Goal: Communication & Community: Answer question/provide support

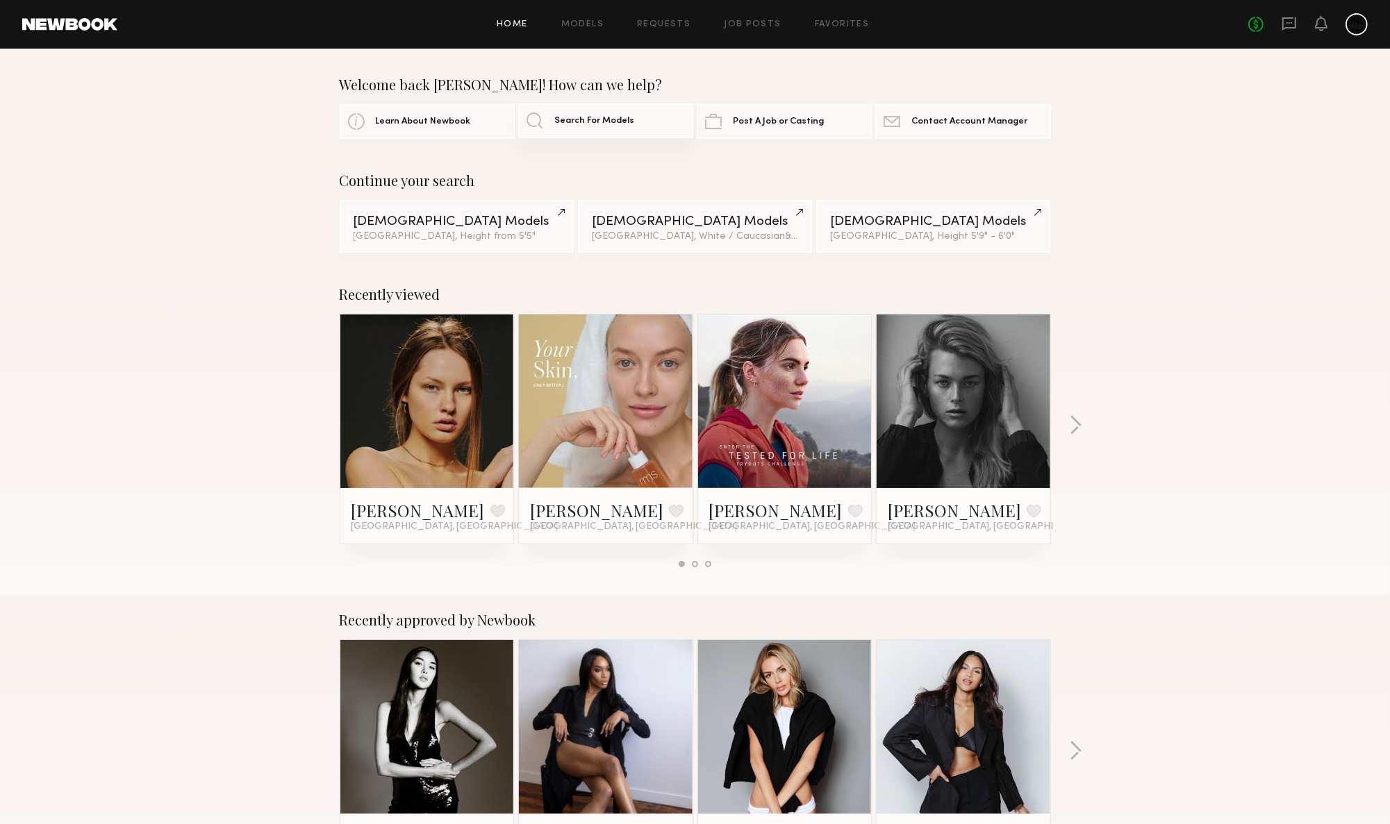
click at [601, 123] on span "Search For Models" at bounding box center [594, 121] width 80 height 9
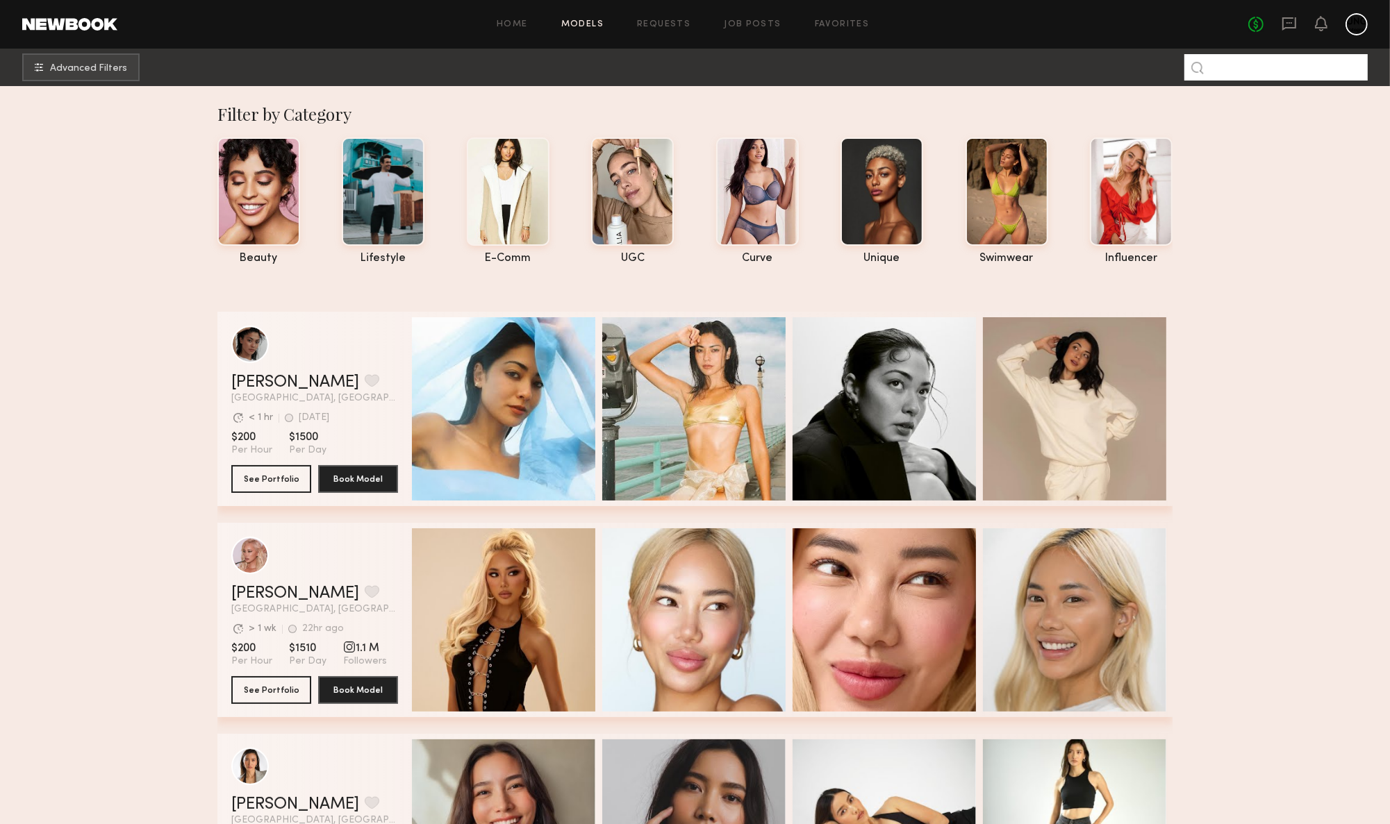
click at [1257, 66] on input at bounding box center [1275, 67] width 183 height 26
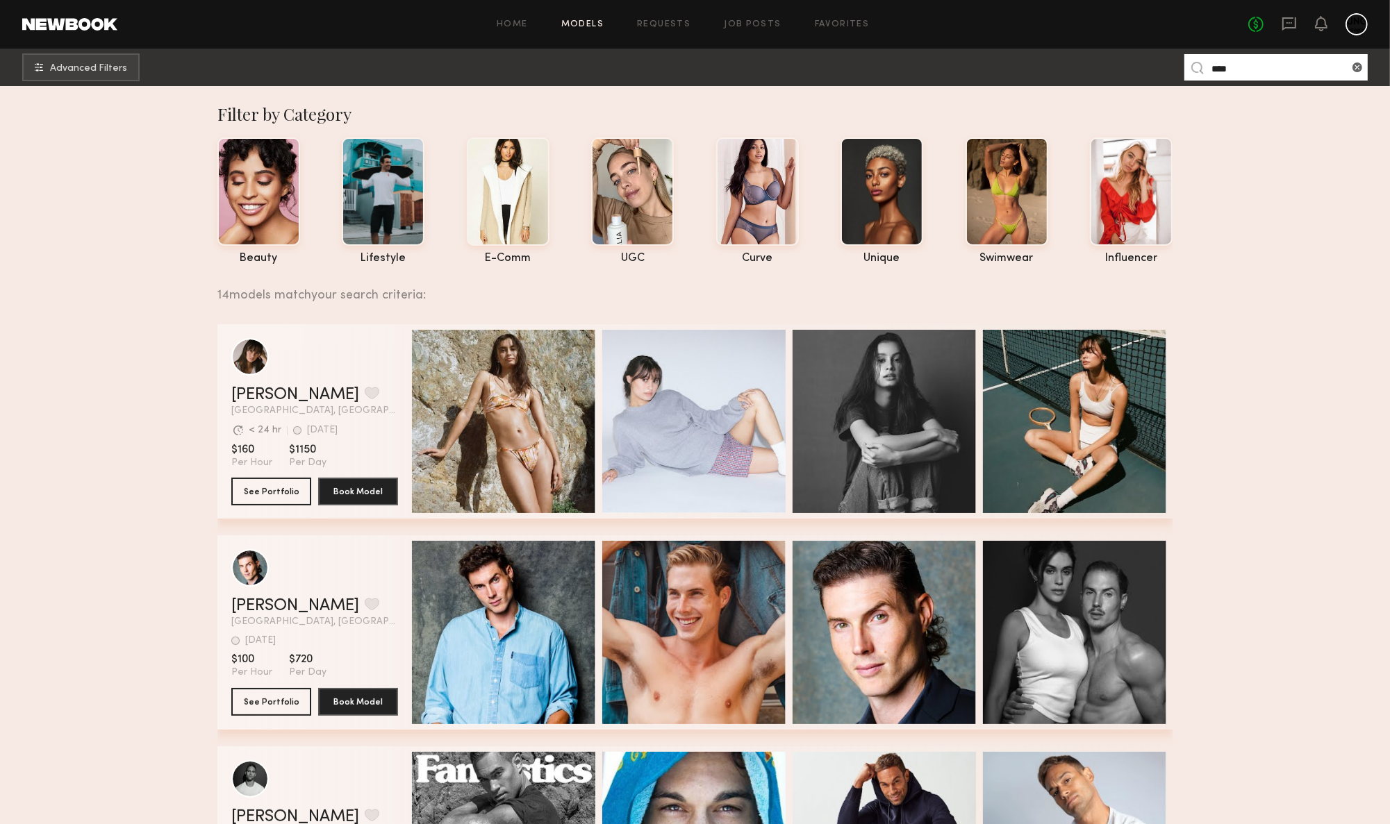
type input "****"
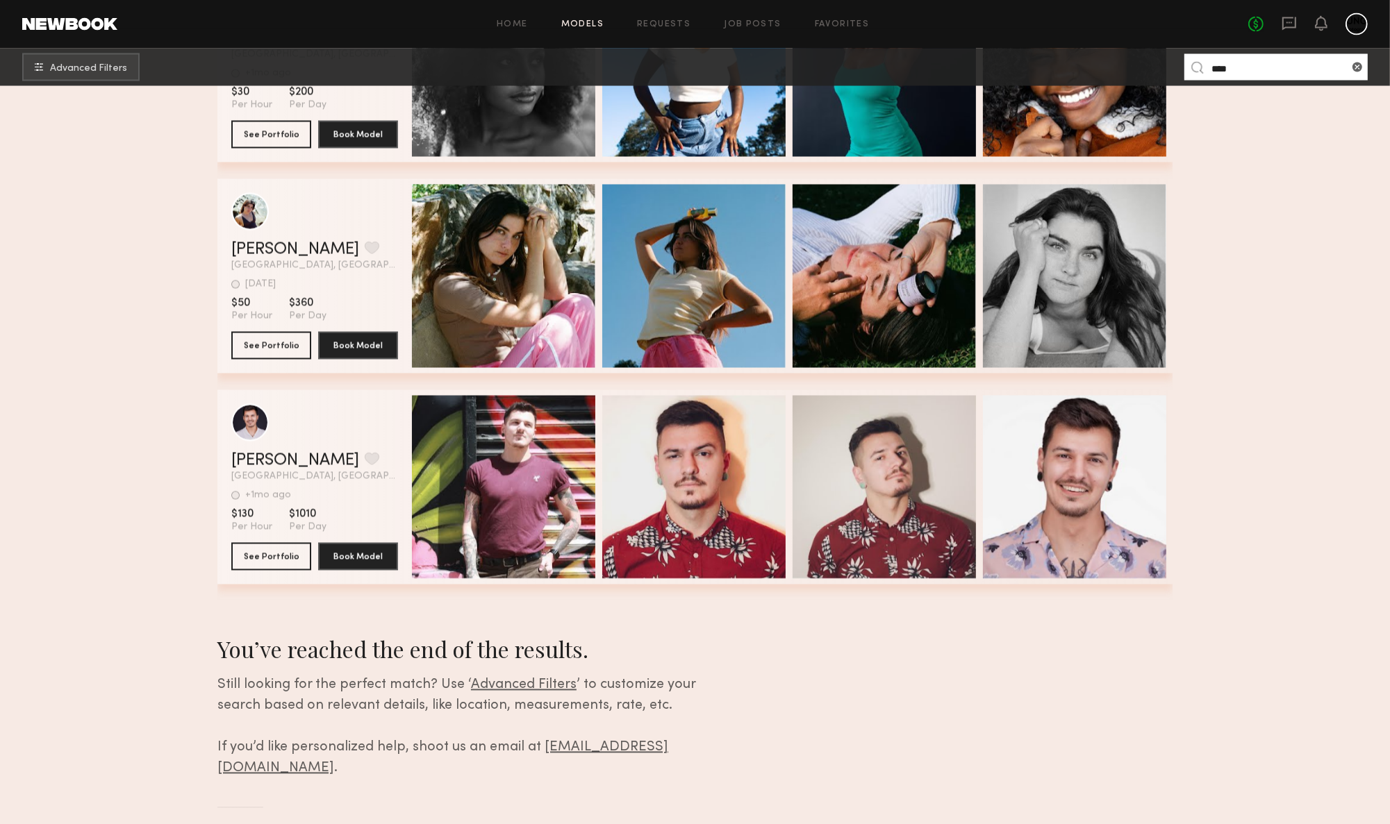
scroll to position [2245, 0]
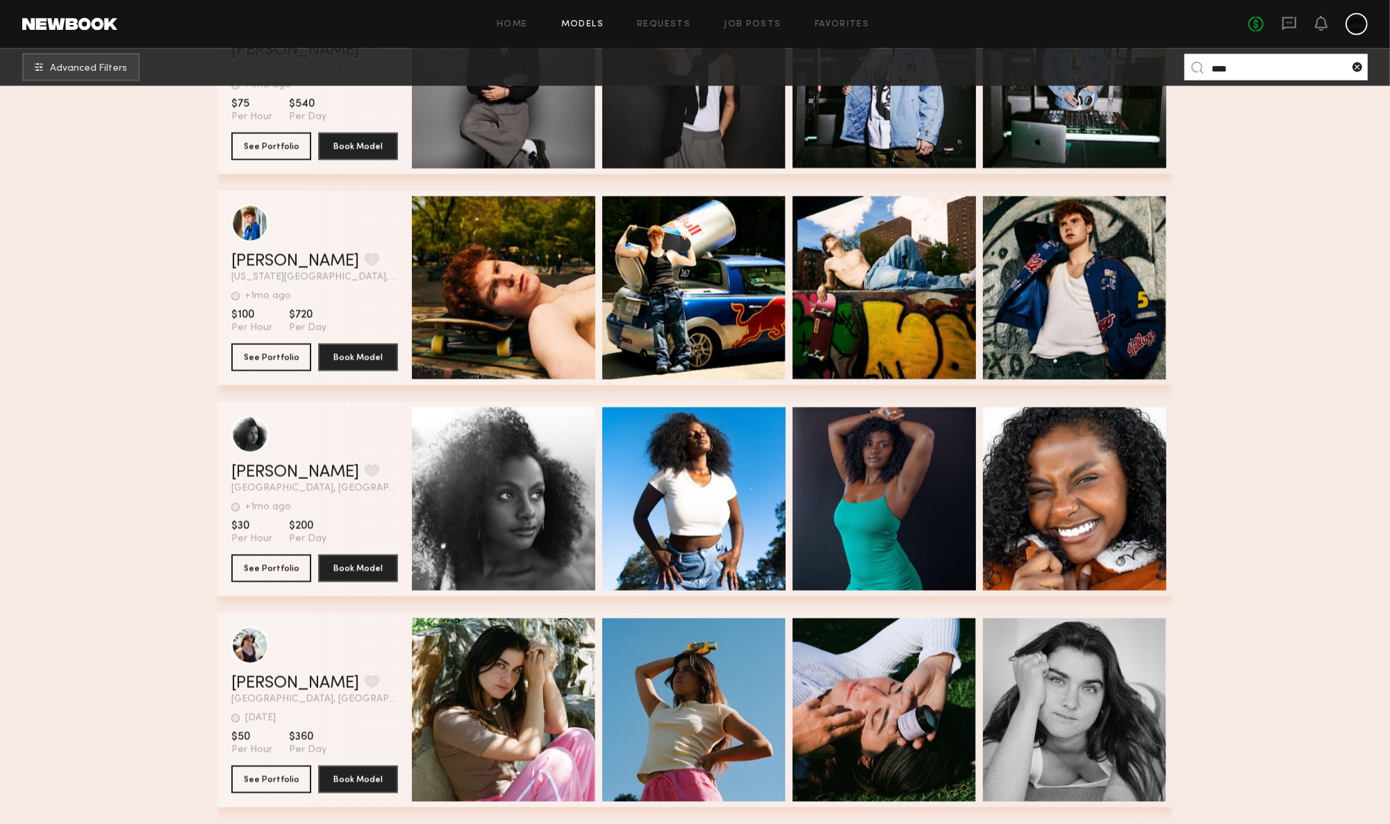
click at [1359, 73] on common-icon at bounding box center [1357, 67] width 14 height 14
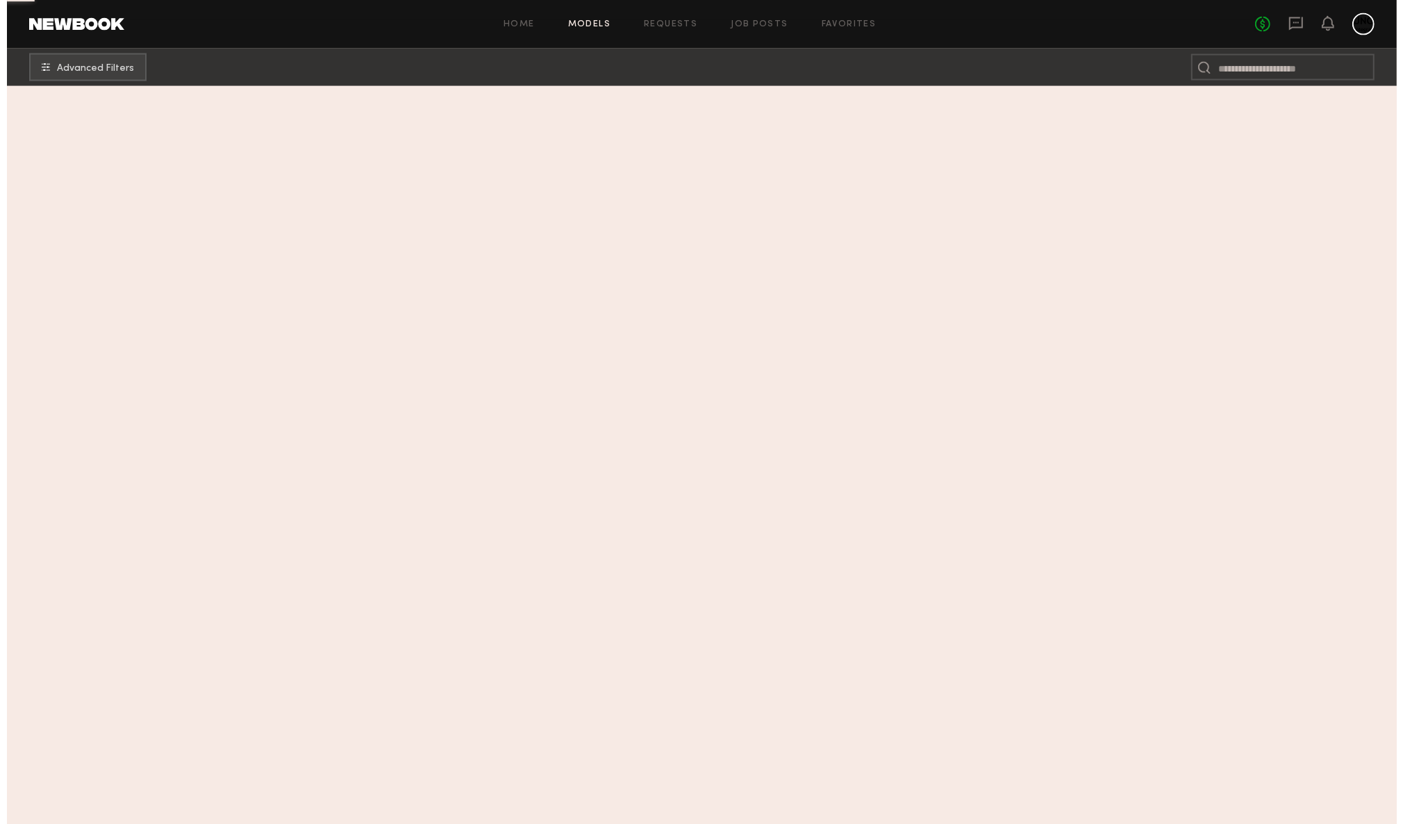
scroll to position [0, 0]
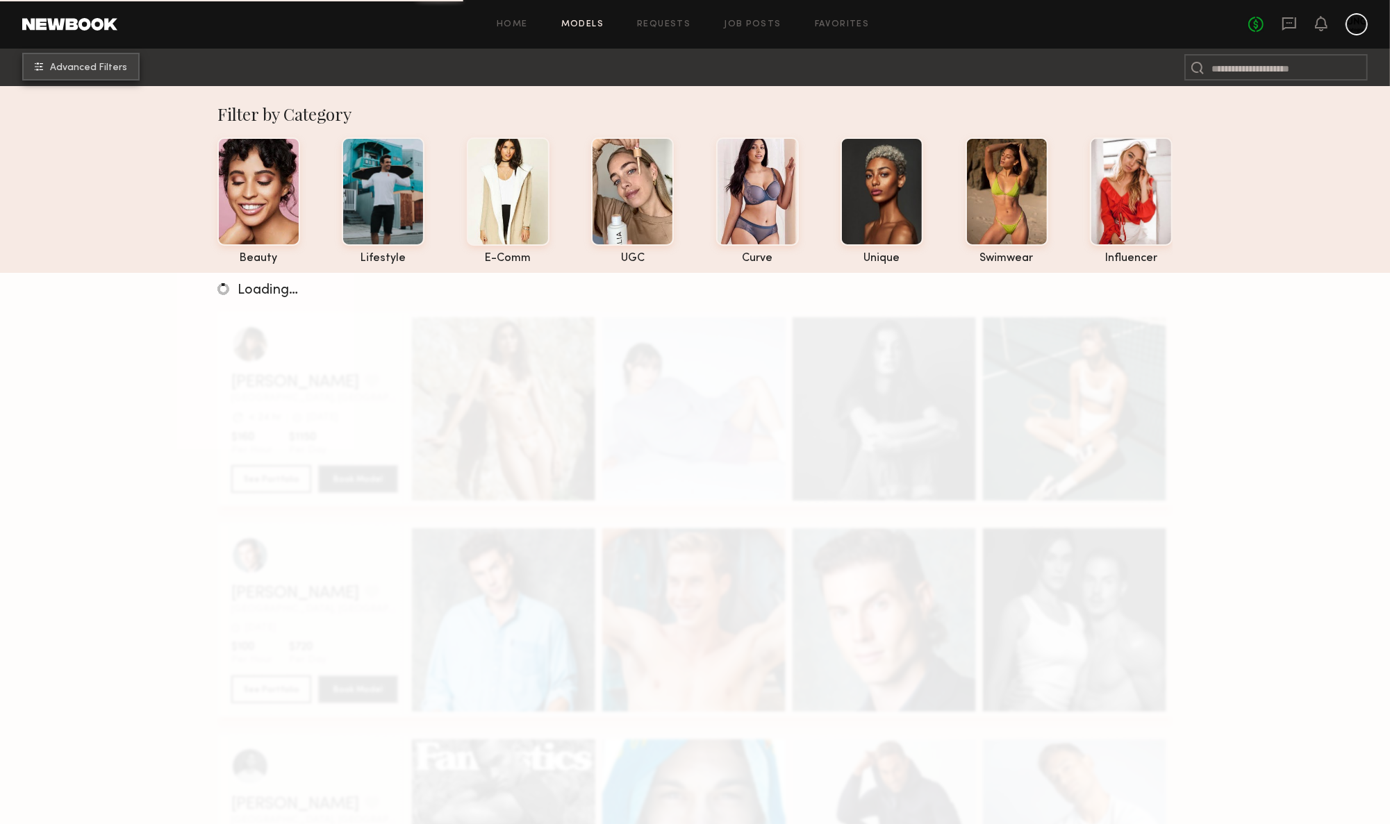
click at [66, 67] on span "Advanced Filters" at bounding box center [88, 68] width 77 height 10
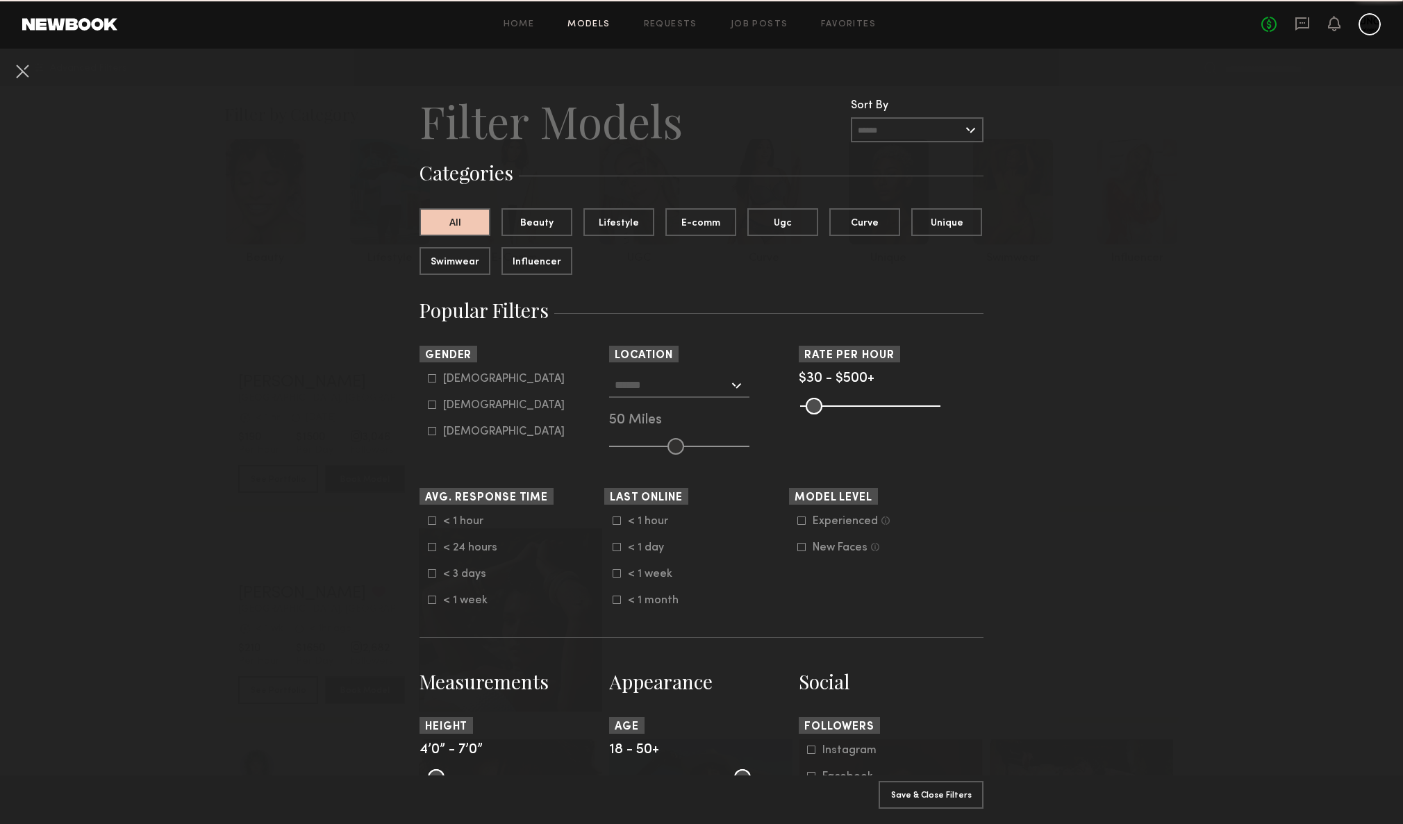
click at [431, 409] on label "[DEMOGRAPHIC_DATA]" at bounding box center [496, 405] width 137 height 8
type input "**"
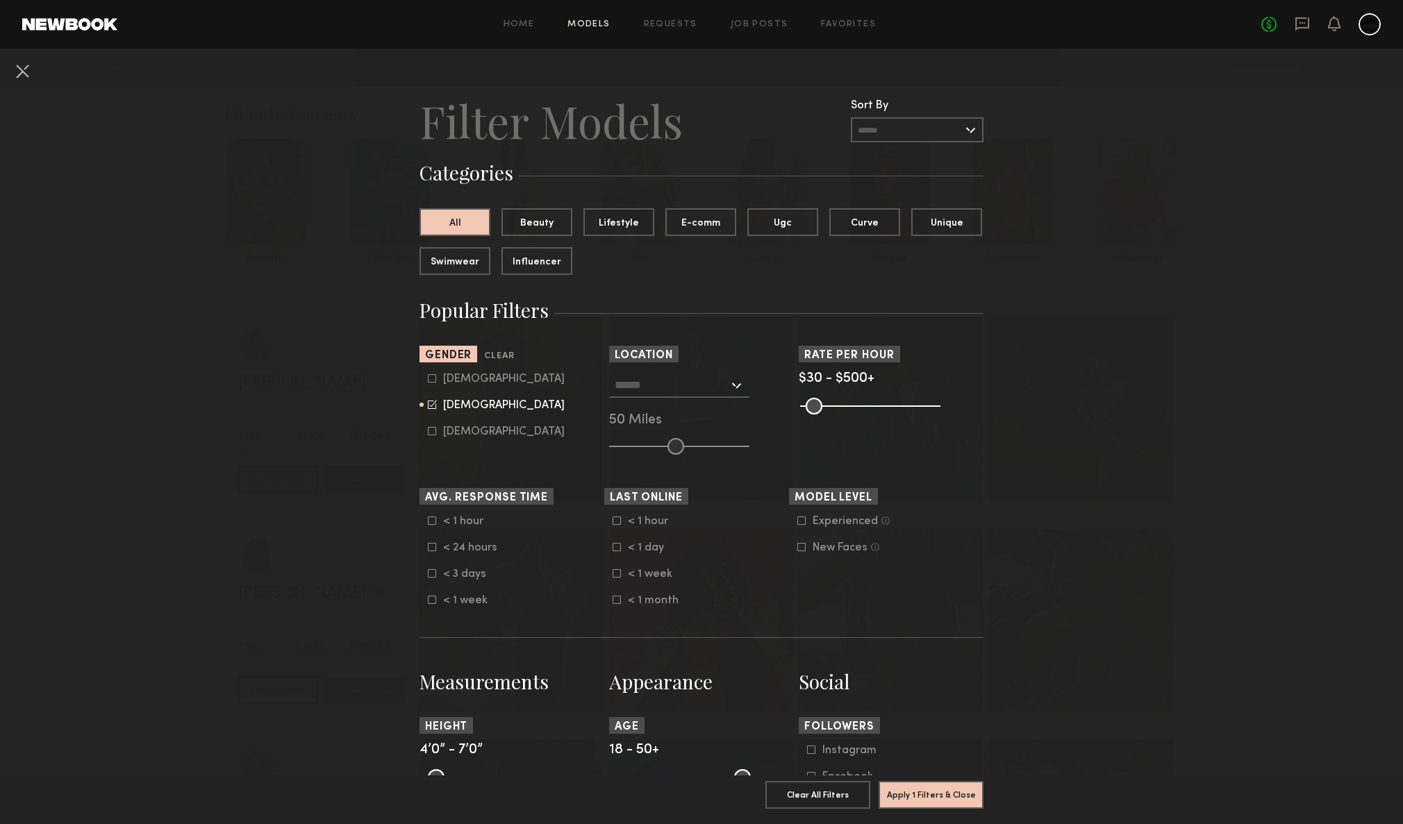
click at [748, 375] on div "[GEOGRAPHIC_DATA], [GEOGRAPHIC_DATA] [US_STATE][GEOGRAPHIC_DATA], [GEOGRAPHIC_D…" at bounding box center [701, 414] width 185 height 82
click at [728, 388] on div at bounding box center [679, 385] width 140 height 25
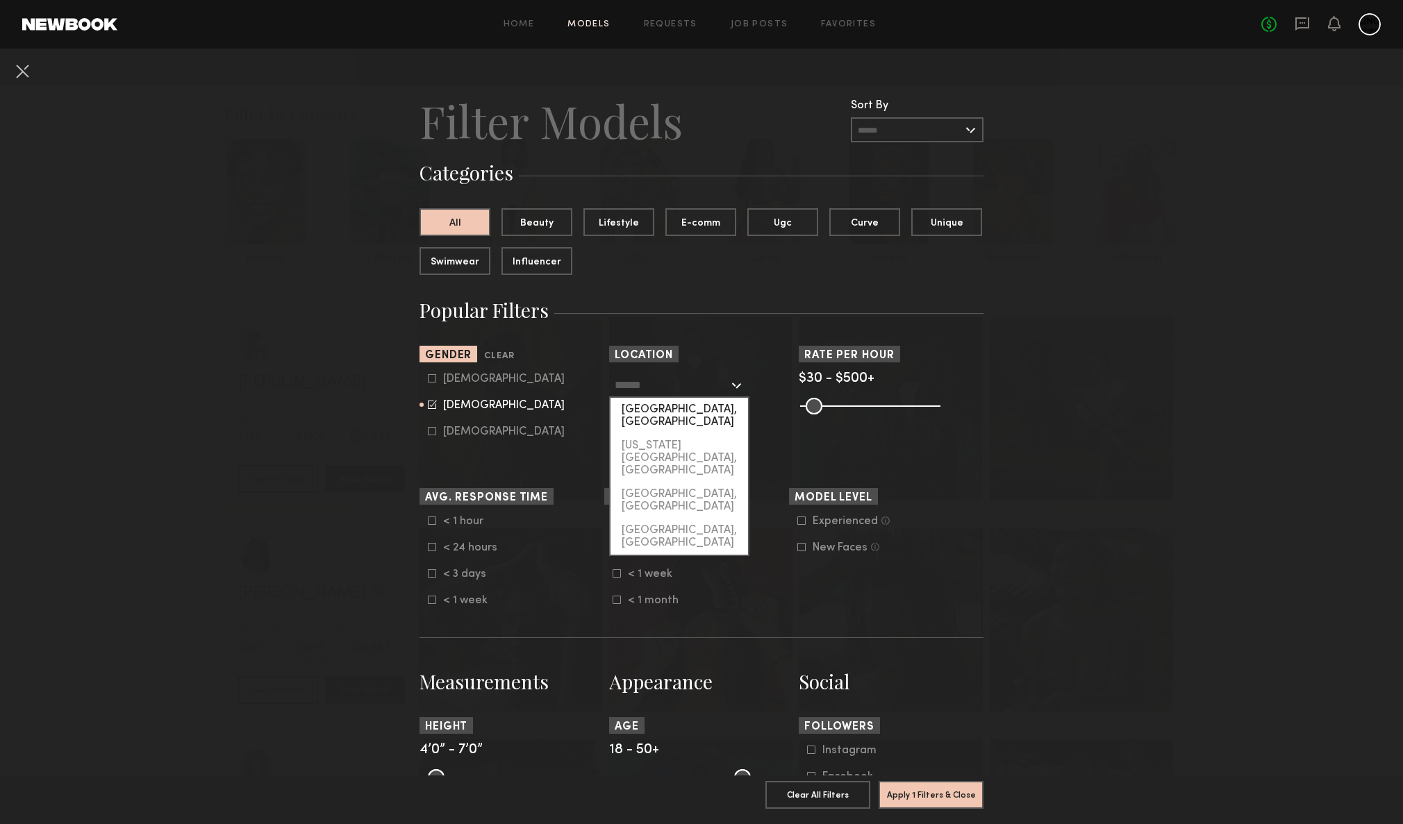
click at [647, 410] on div "[GEOGRAPHIC_DATA], [GEOGRAPHIC_DATA]" at bounding box center [680, 416] width 138 height 36
type input "**********"
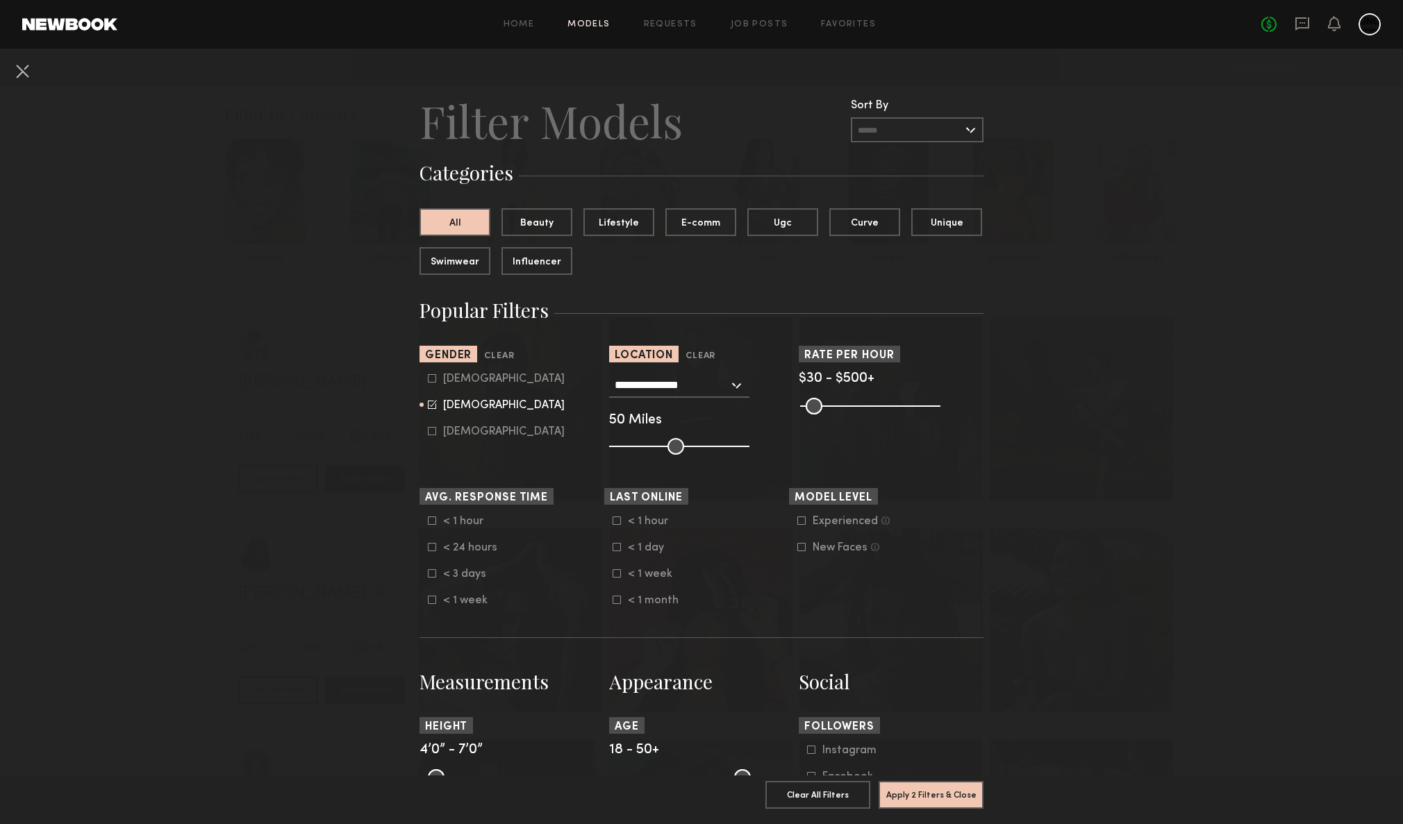
click at [189, 432] on nb-browse-filters "**********" at bounding box center [701, 810] width 1403 height 1523
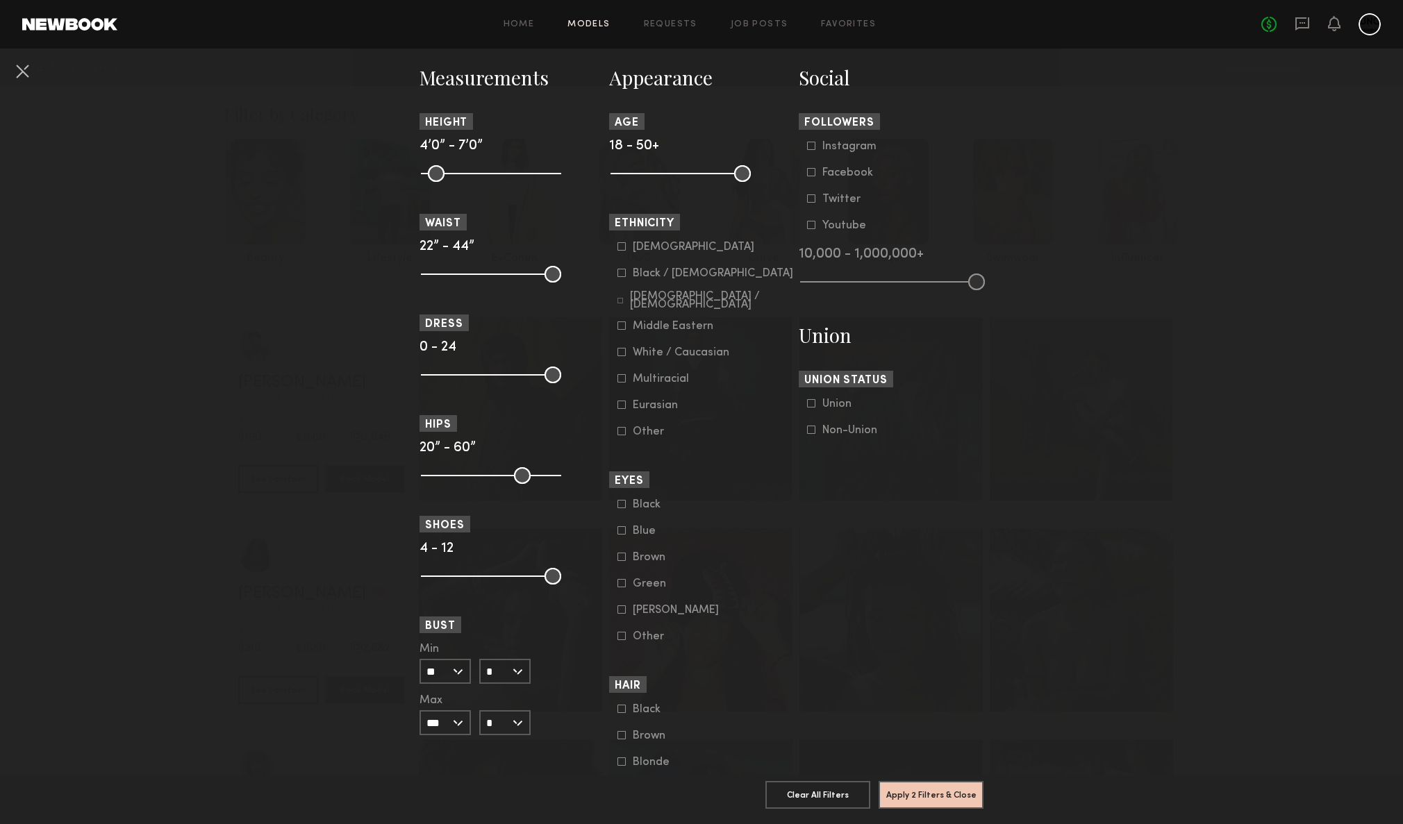
scroll to position [608, 0]
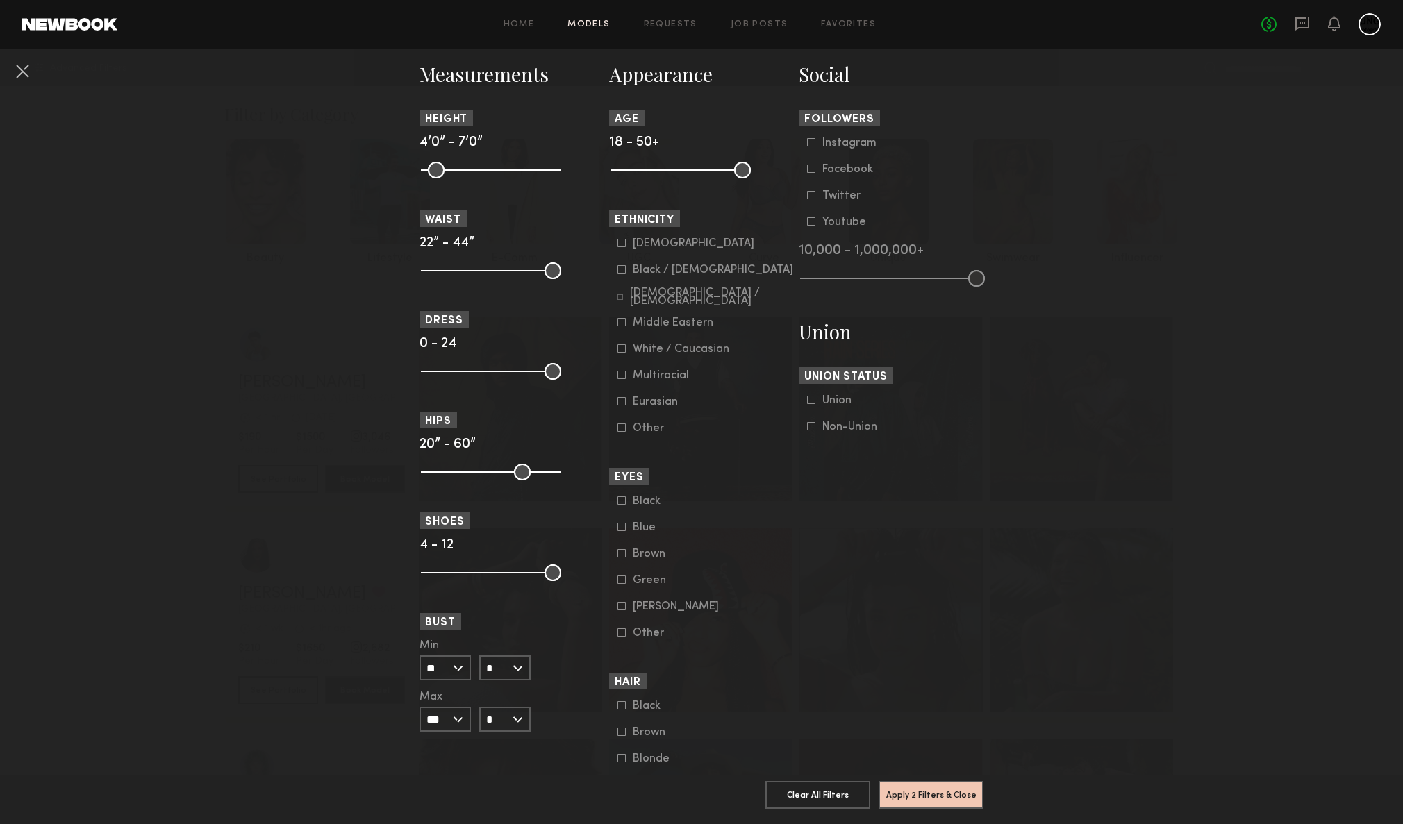
click at [609, 383] on div "[DEMOGRAPHIC_DATA] / [DEMOGRAPHIC_DATA] Hispanic / Latino [DEMOGRAPHIC_DATA] / …" at bounding box center [701, 336] width 185 height 197
click at [617, 353] on icon at bounding box center [621, 349] width 8 height 8
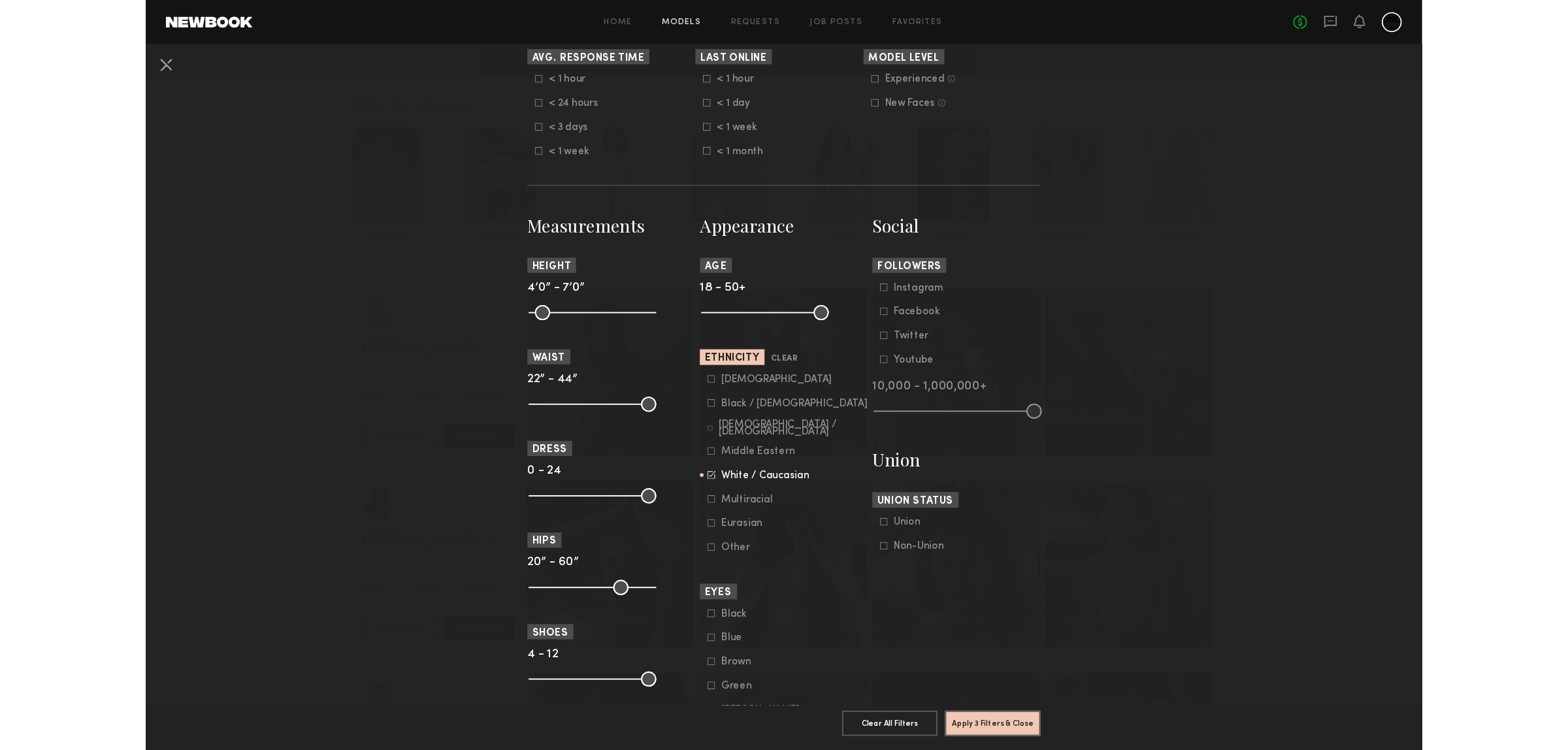
scroll to position [808, 0]
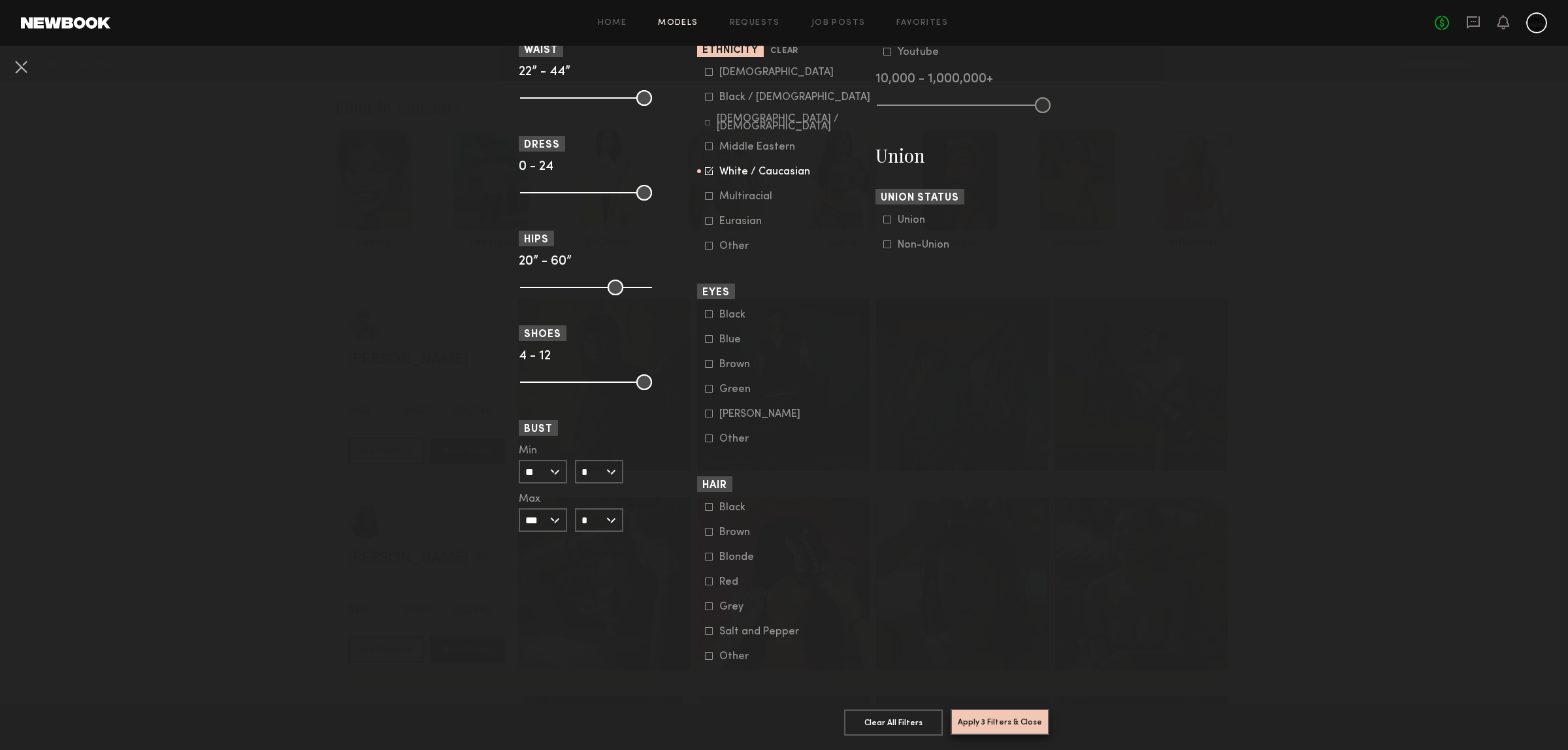
click at [1004, 710] on button "Apply 3 Filters & Close" at bounding box center [1000, 723] width 99 height 26
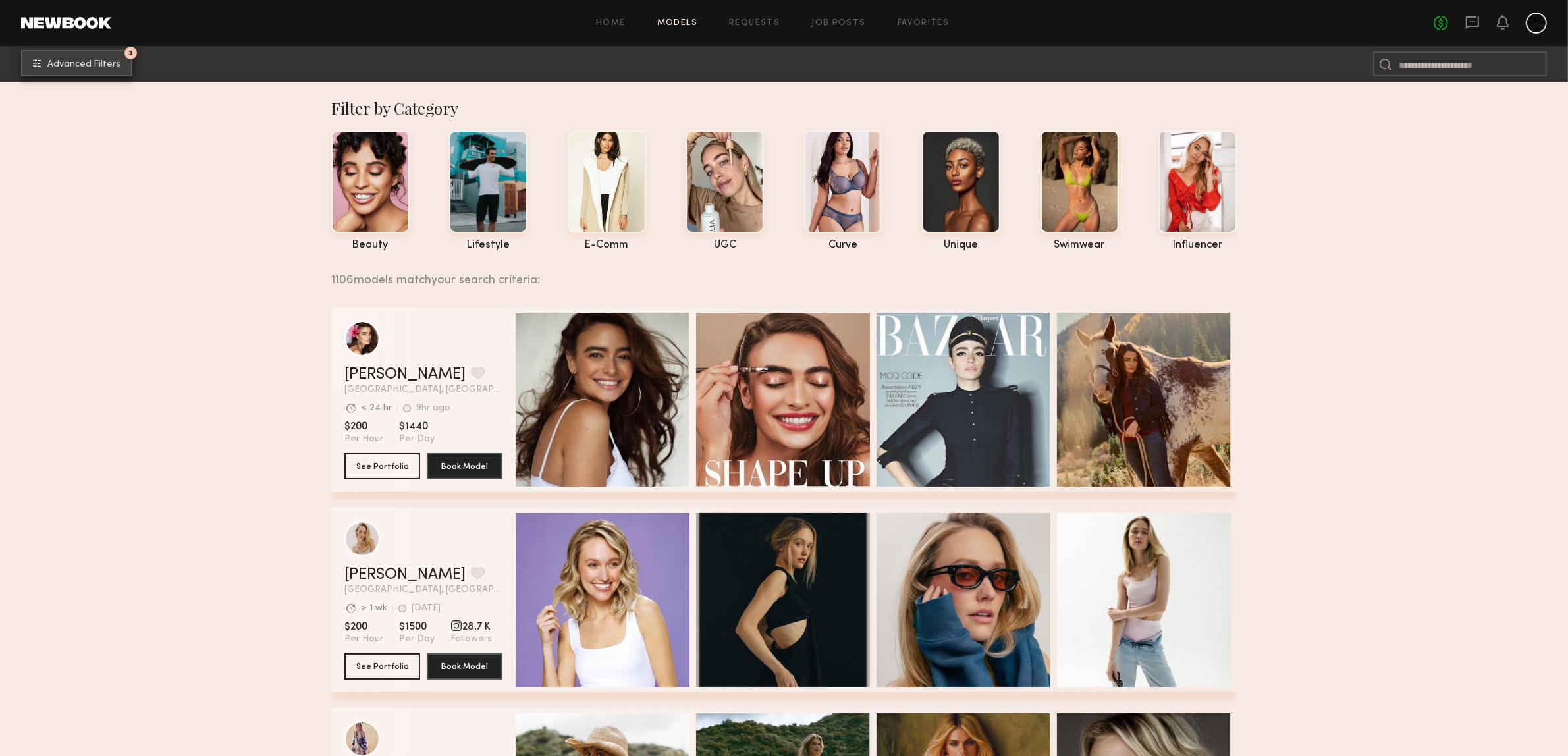
click at [69, 60] on span "Advanced Filters" at bounding box center [83, 65] width 73 height 9
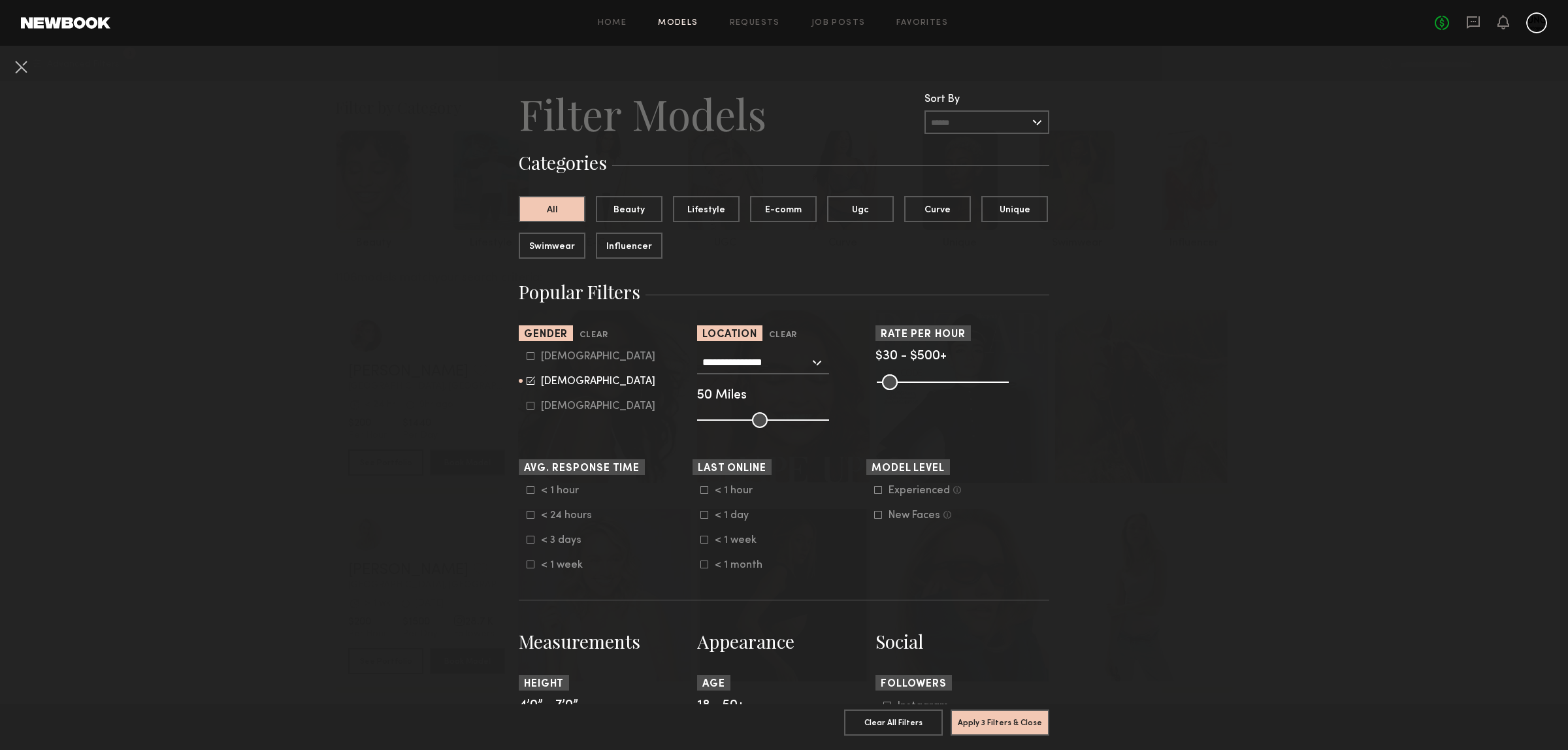
click at [518, 387] on div "[DEMOGRAPHIC_DATA] [DEMOGRAPHIC_DATA] [DEMOGRAPHIC_DATA]" at bounding box center [605, 381] width 174 height 61
click at [527, 385] on icon at bounding box center [531, 380] width 8 height 8
type input "**"
click at [527, 360] on icon at bounding box center [531, 356] width 8 height 8
type input "*"
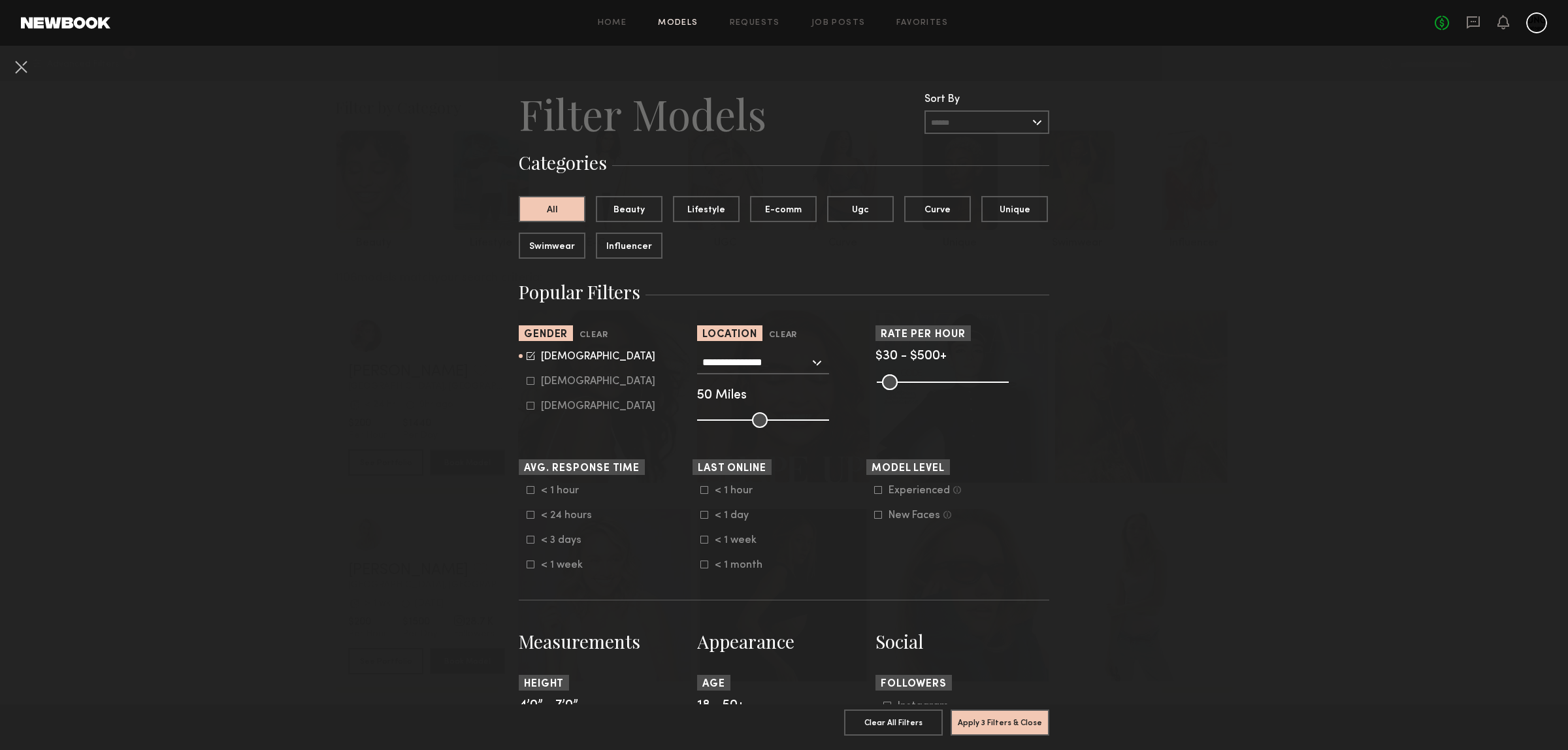
click at [439, 406] on nb-browse-filters "**********" at bounding box center [784, 762] width 1568 height 1433
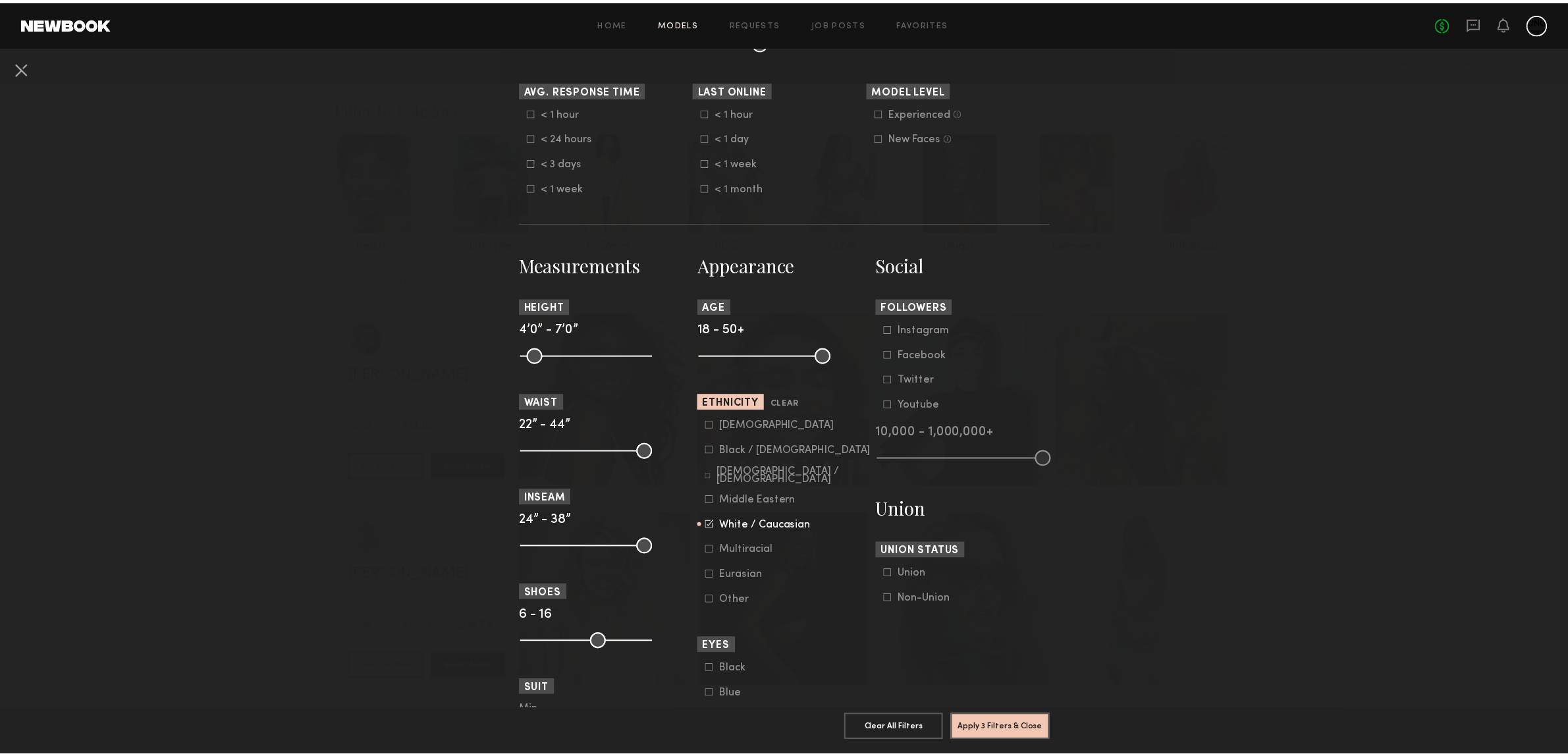
scroll to position [412, 0]
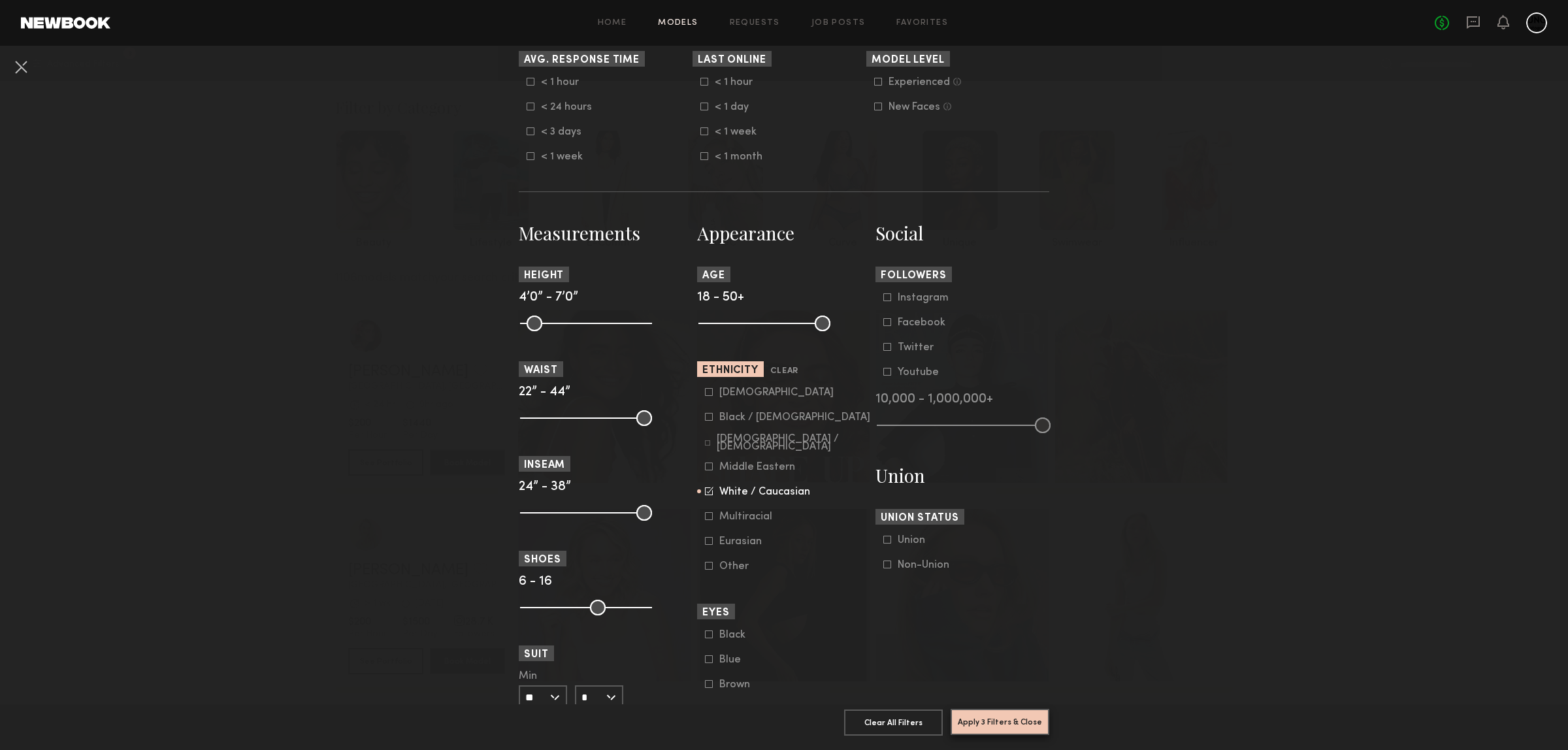
click at [1005, 710] on button "Apply 3 Filters & Close" at bounding box center [1000, 723] width 99 height 26
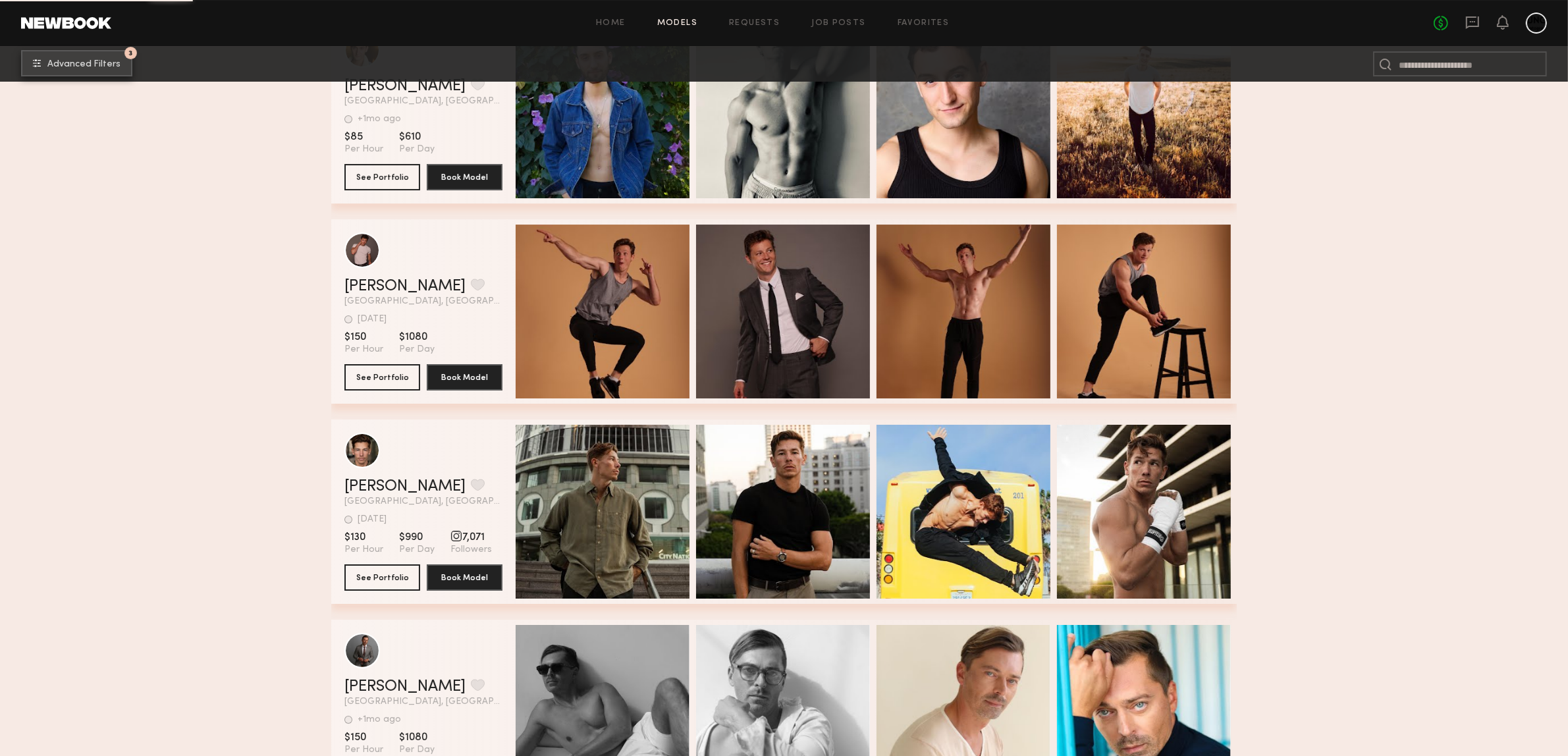
scroll to position [50065, 0]
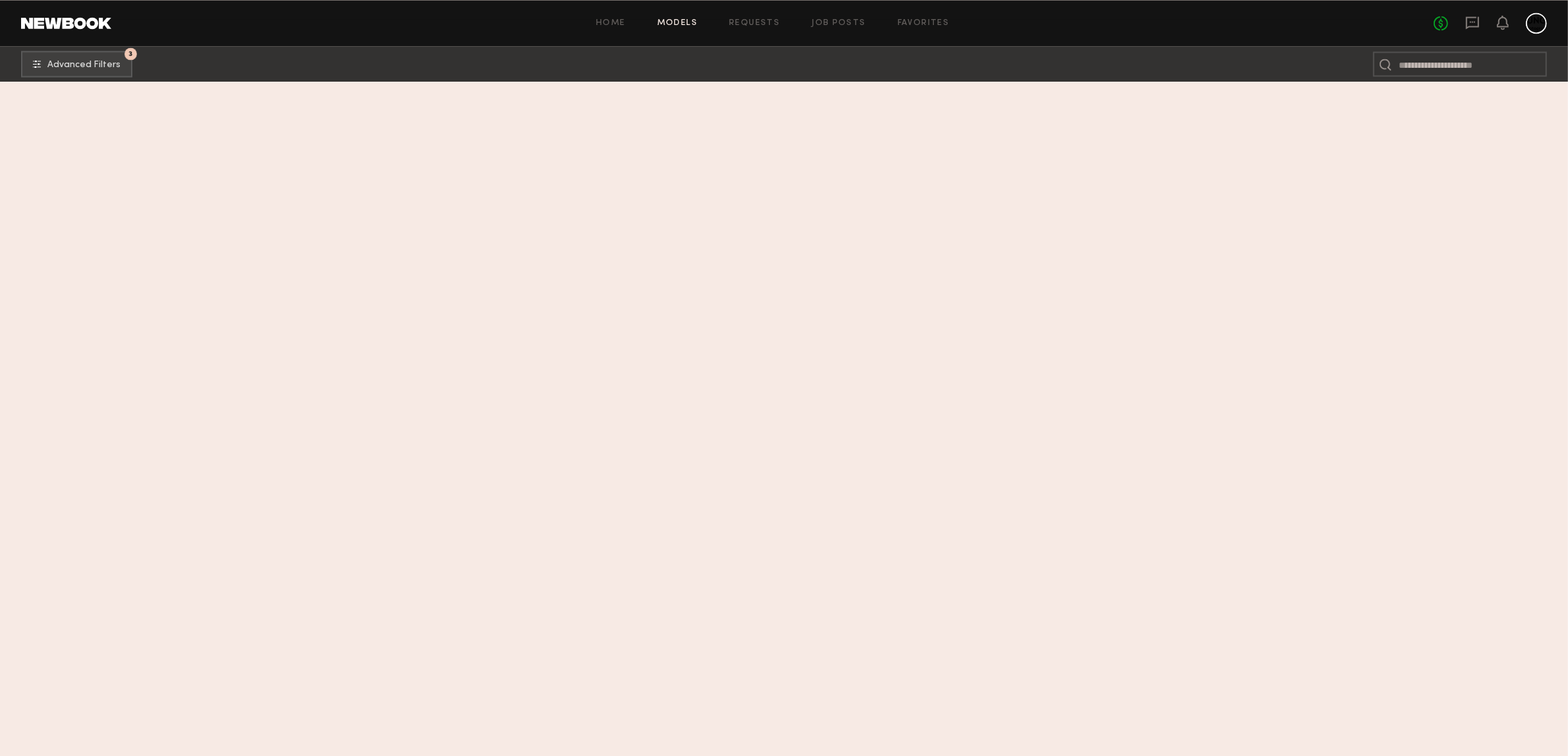
scroll to position [39172, 0]
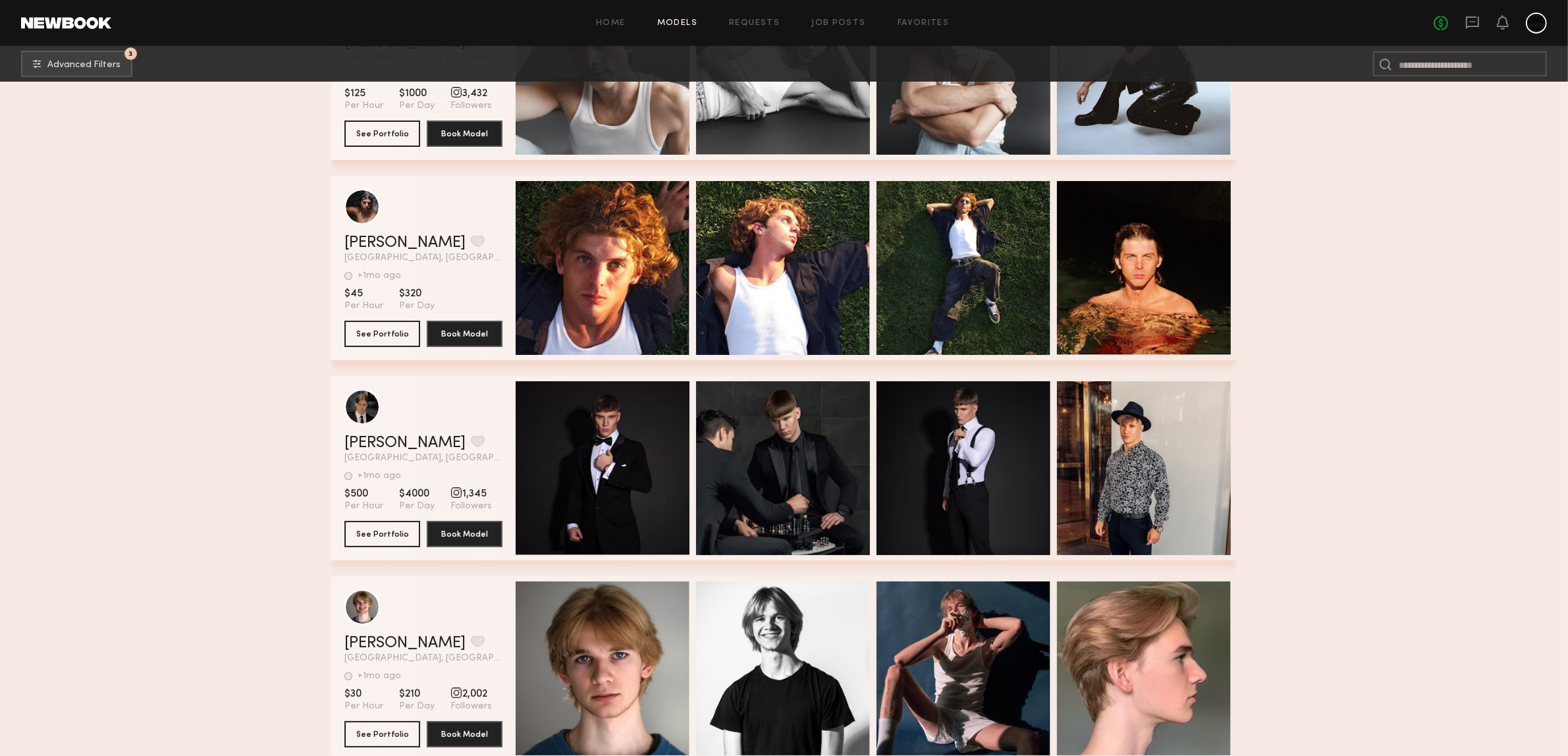
scroll to position [44689, 0]
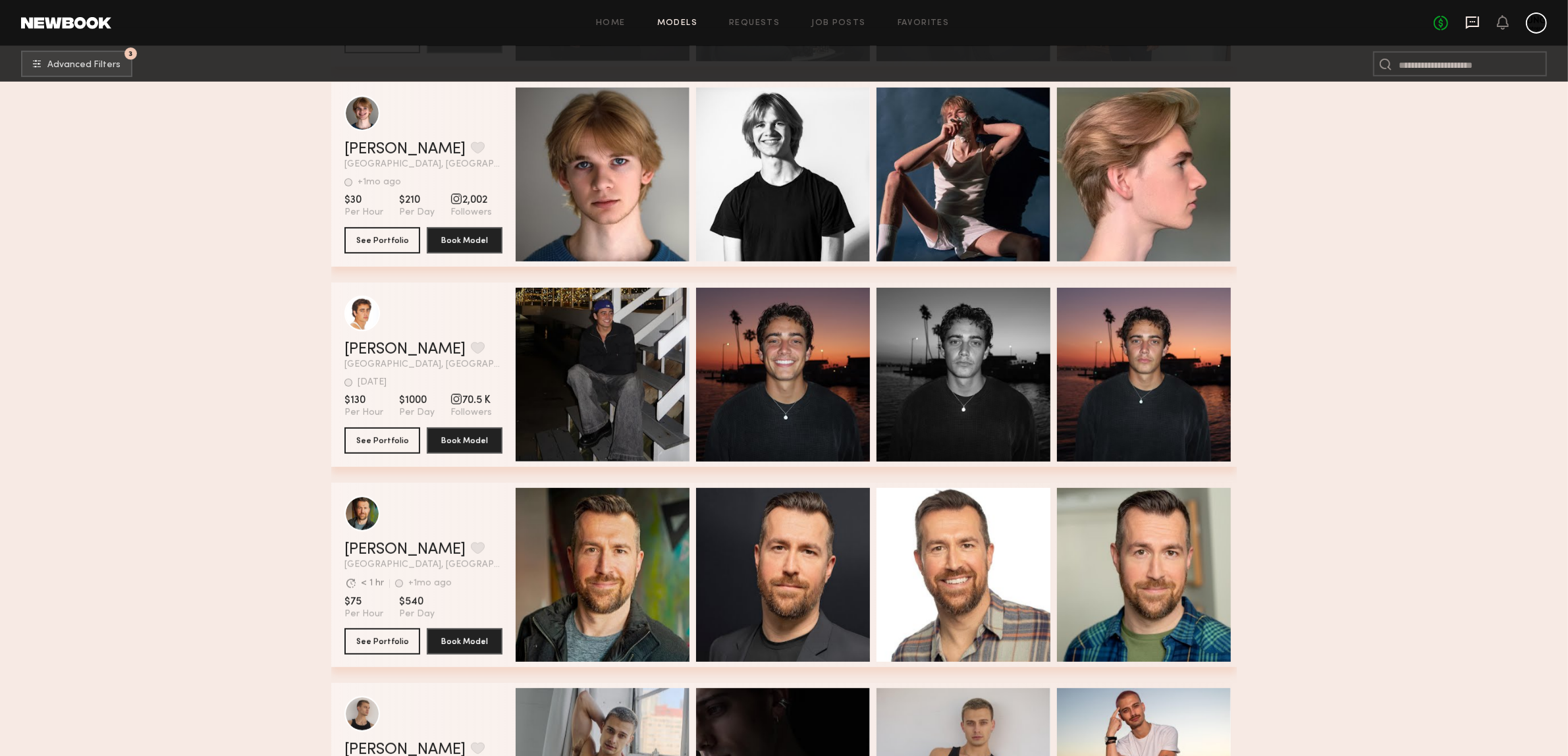
click at [1329, 21] on icon at bounding box center [1471, 22] width 14 height 14
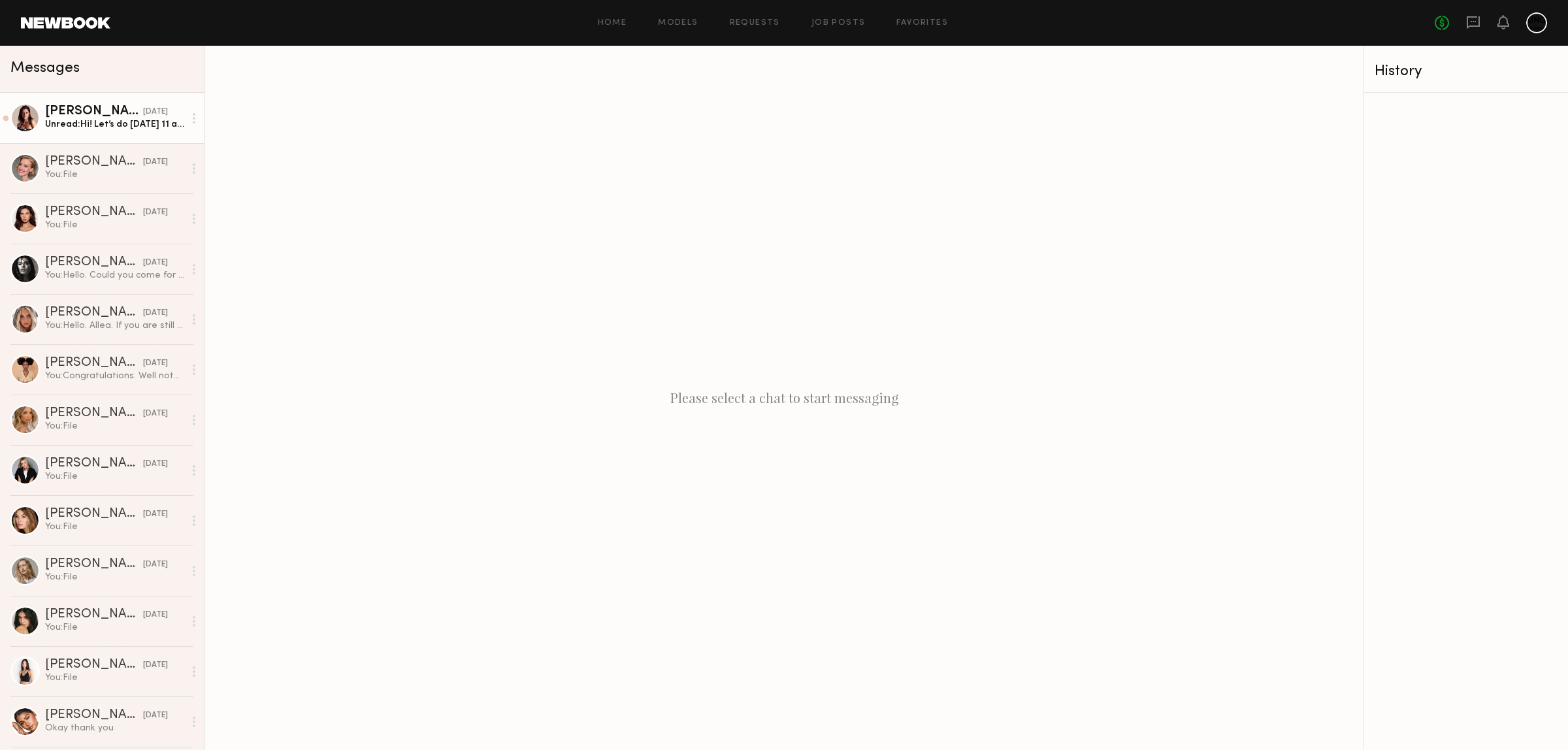
click at [64, 125] on div "Unread: Hi! Let’s do [DATE] 11 am" at bounding box center [115, 124] width 139 height 12
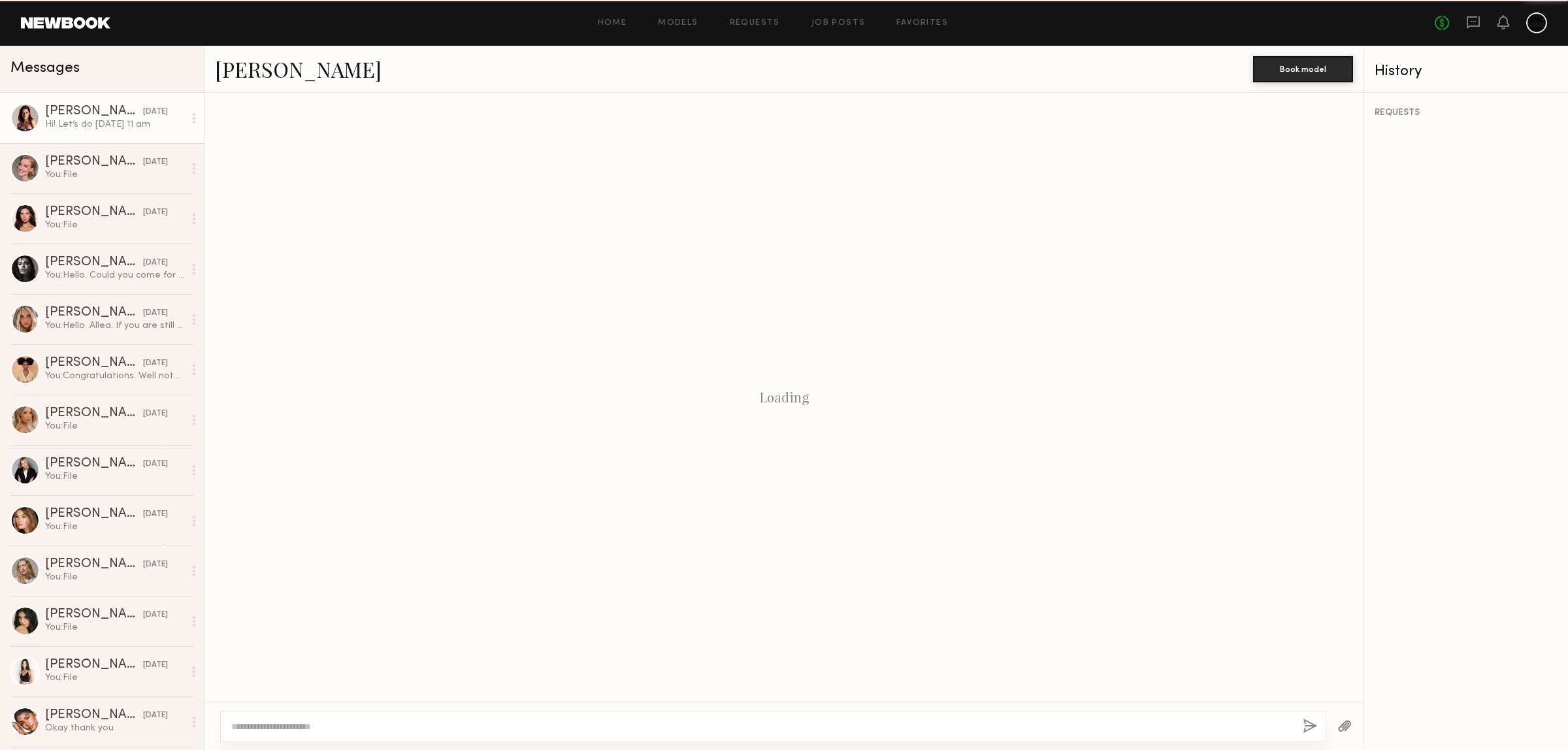
scroll to position [1093, 0]
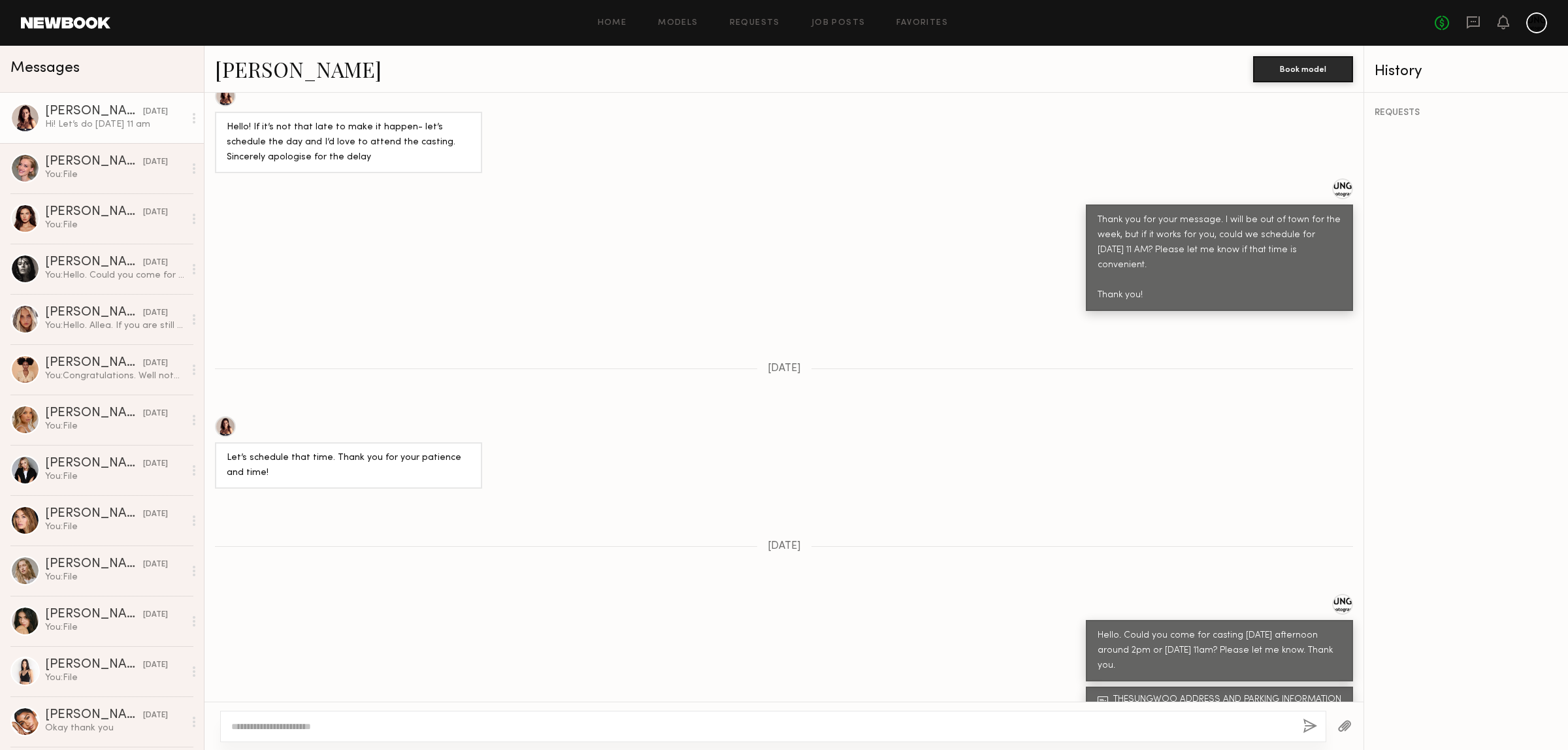
click at [320, 730] on textarea at bounding box center [762, 726] width 1061 height 13
type textarea "*"
type textarea "**********"
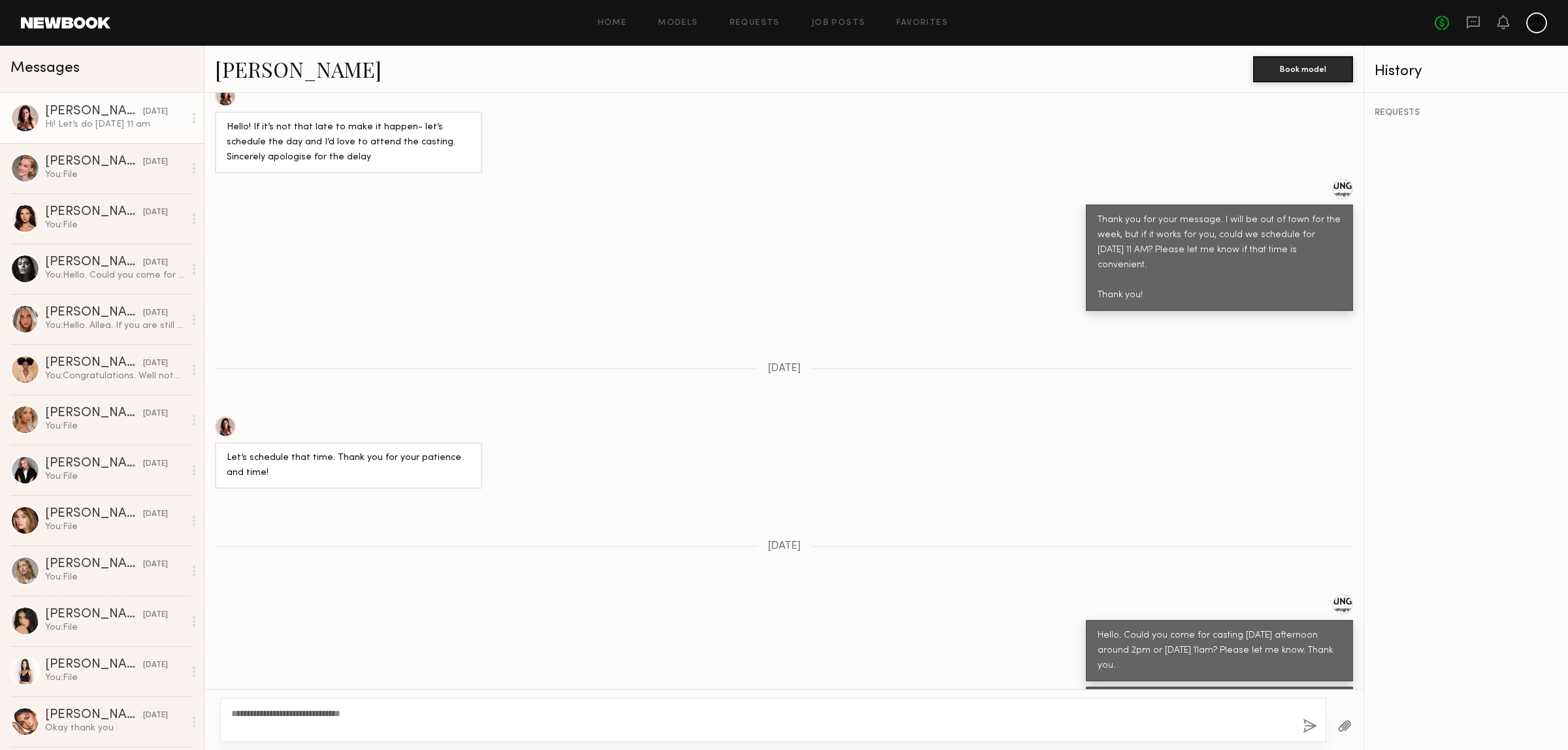
click at [1304, 726] on button "button" at bounding box center [1309, 726] width 14 height 16
